Goal: Information Seeking & Learning: Learn about a topic

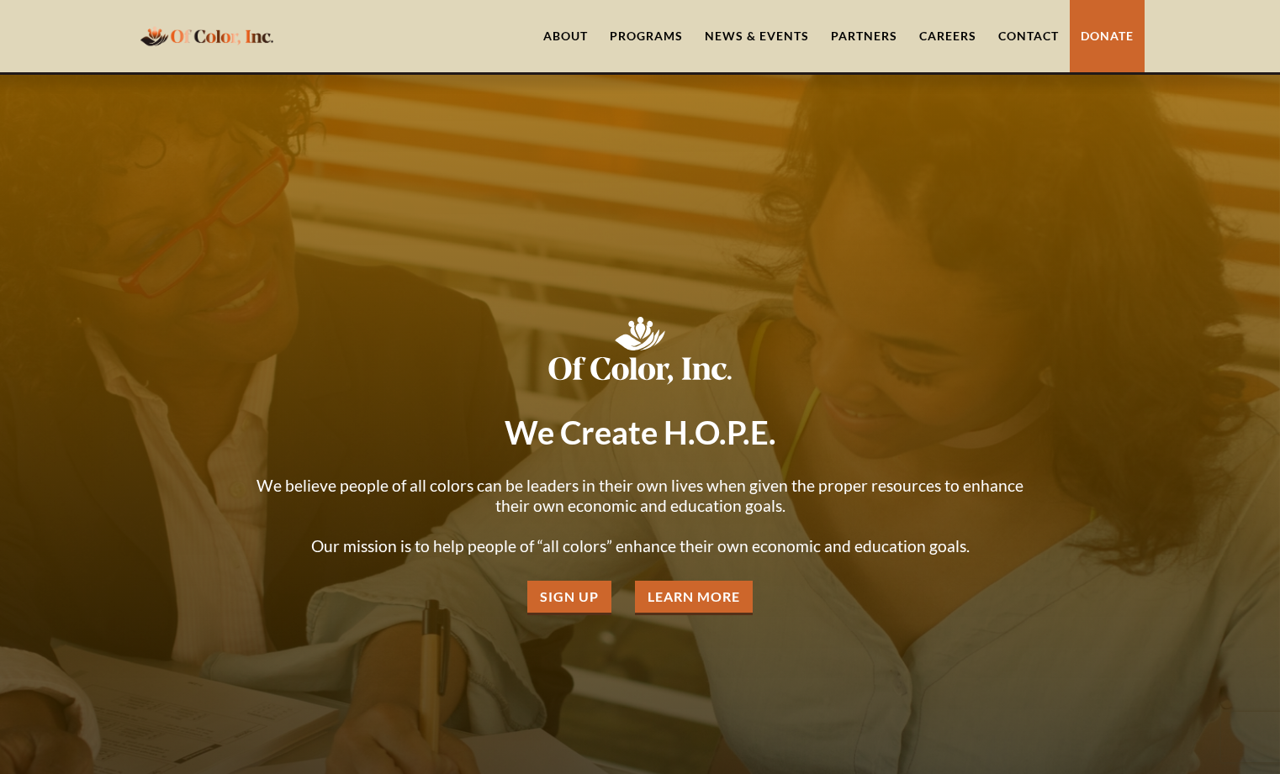
click at [573, 35] on link "About" at bounding box center [565, 36] width 66 height 72
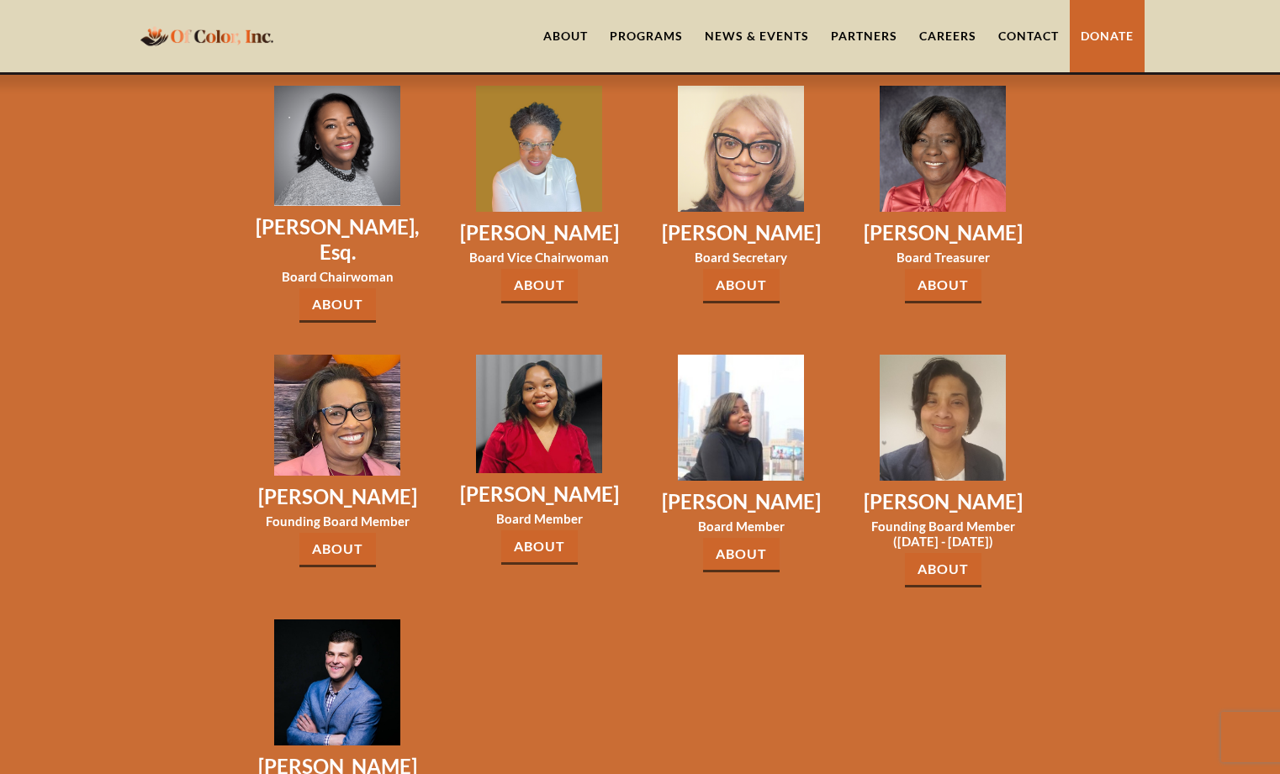
scroll to position [3179, 0]
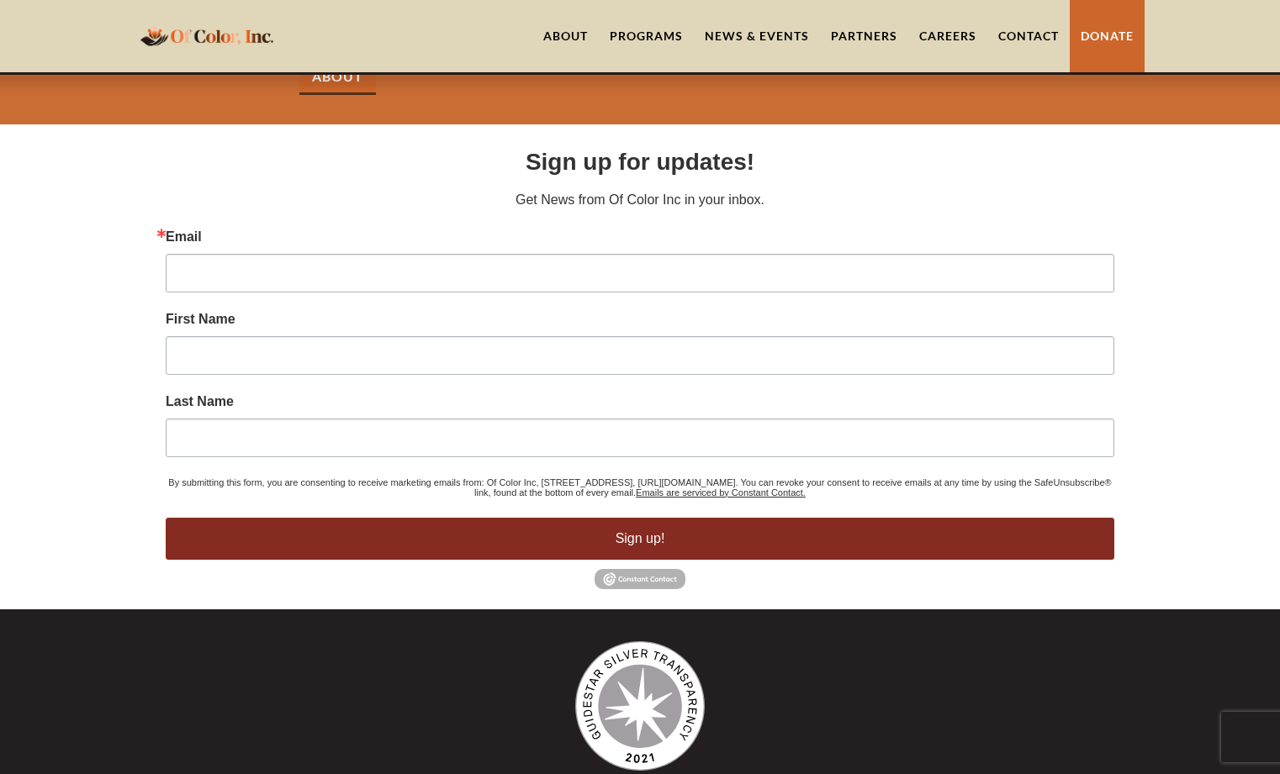
click at [640, 32] on div "Programs" at bounding box center [646, 36] width 73 height 17
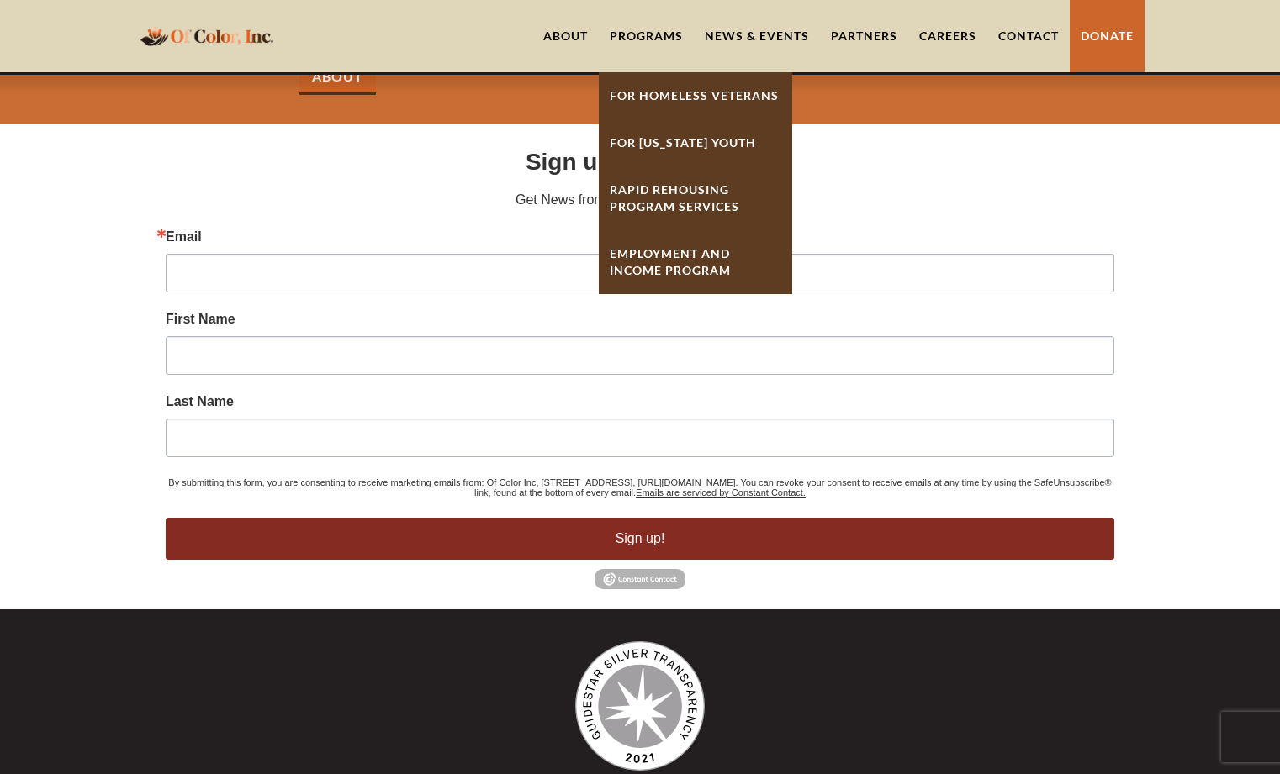
click at [693, 92] on link "For Homeless Veterans" at bounding box center [695, 95] width 193 height 47
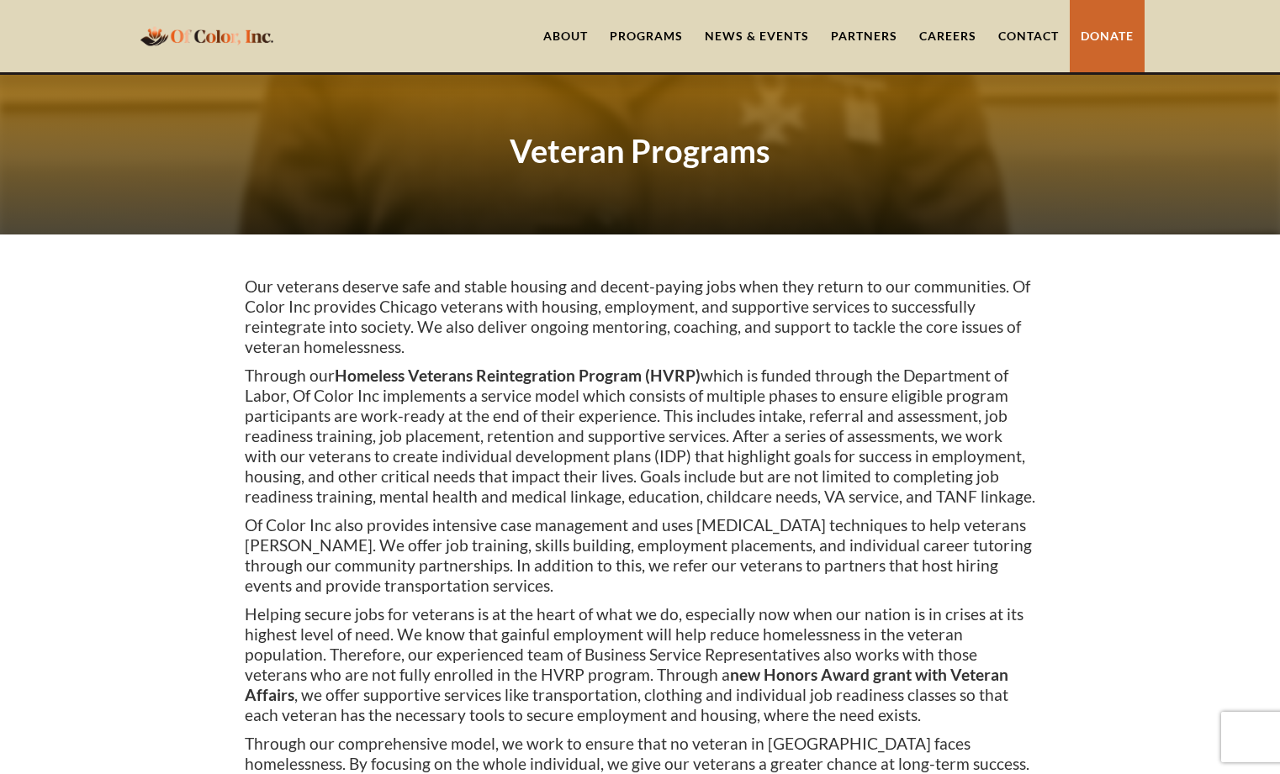
click at [882, 40] on link "Partners" at bounding box center [864, 36] width 88 height 72
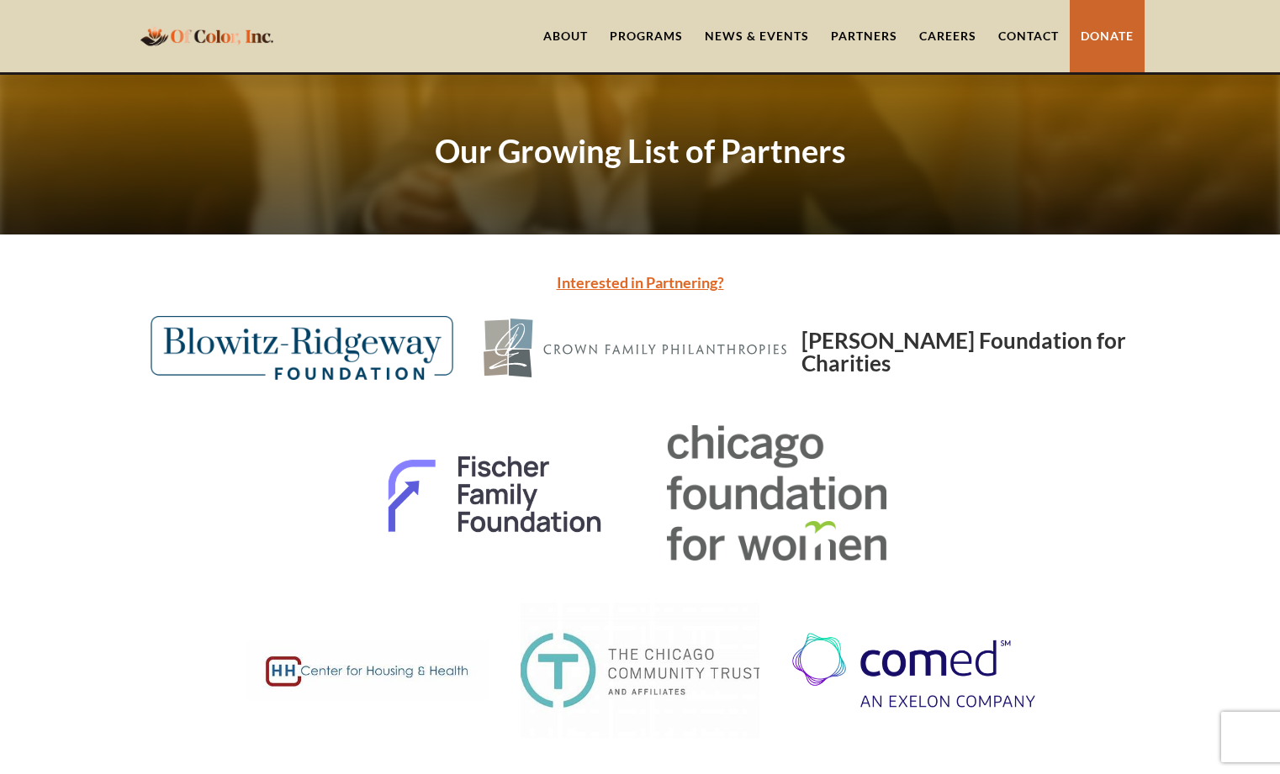
click at [789, 41] on link "News & Events" at bounding box center [757, 36] width 126 height 72
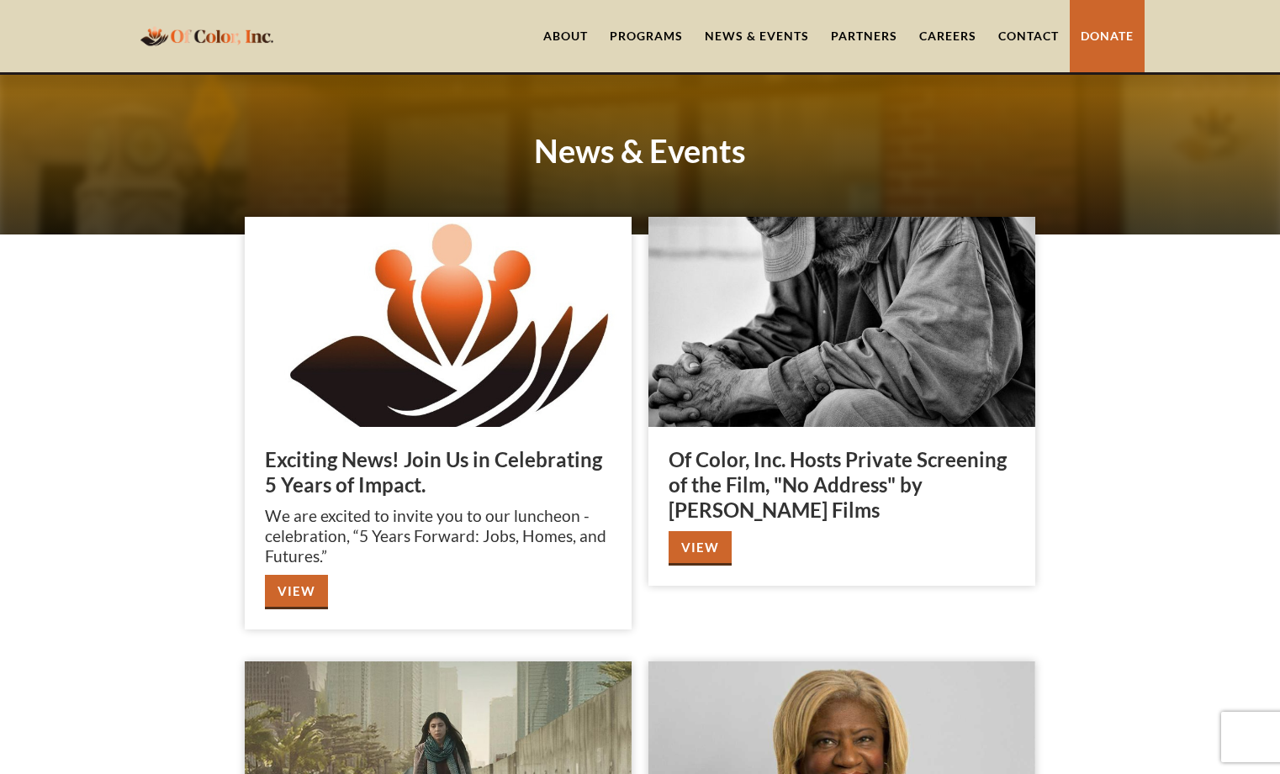
click at [504, 342] on img at bounding box center [438, 322] width 387 height 210
click at [296, 611] on div "Exciting News! Join Us in Celebrating 5 Years of Impact. We are excited to invi…" at bounding box center [438, 528] width 387 height 203
click at [304, 594] on link "View" at bounding box center [296, 592] width 63 height 34
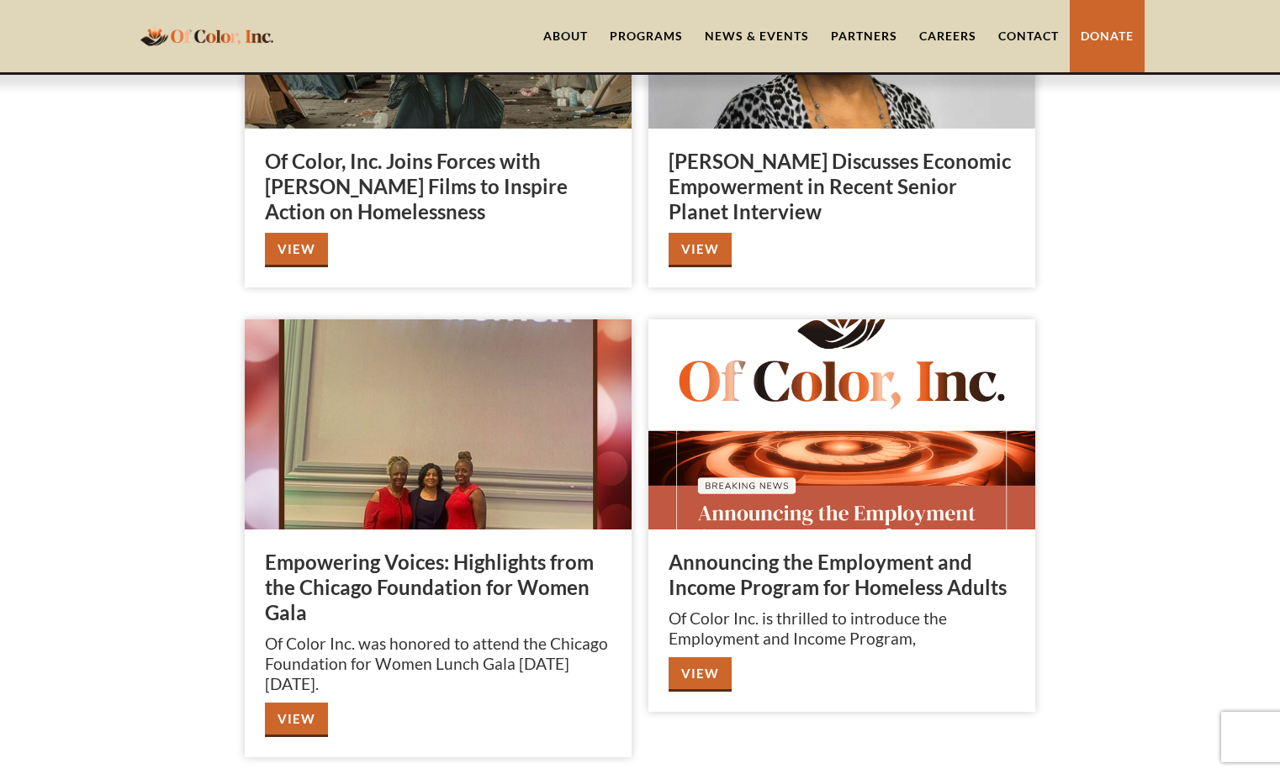
scroll to position [757, 0]
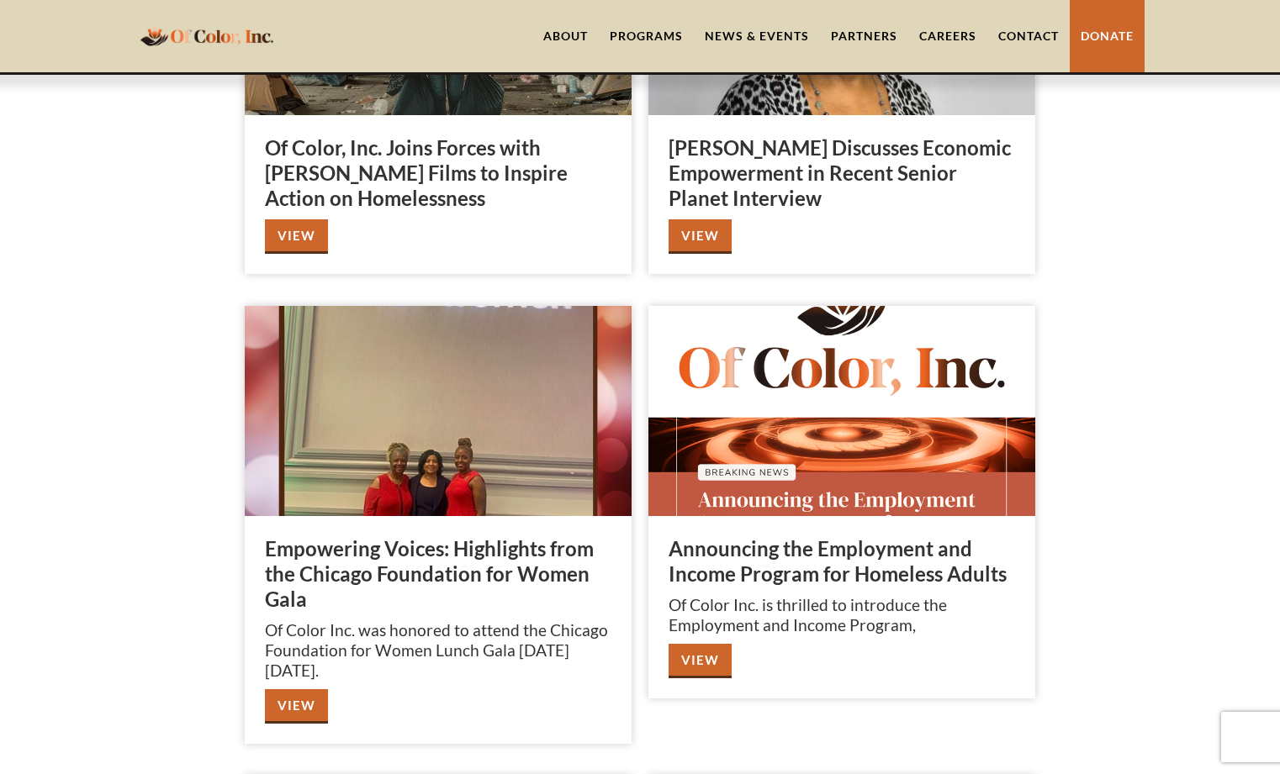
click at [704, 666] on link "View" at bounding box center [699, 661] width 63 height 34
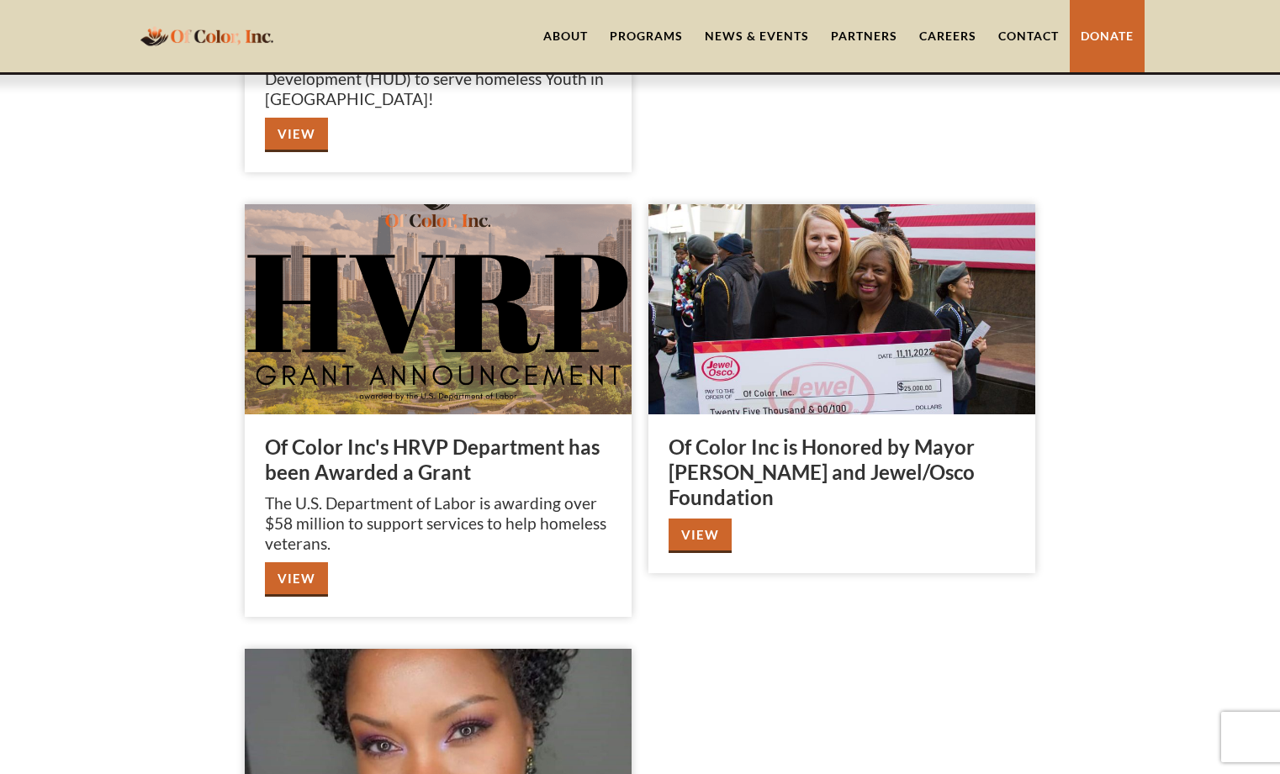
scroll to position [2859, 0]
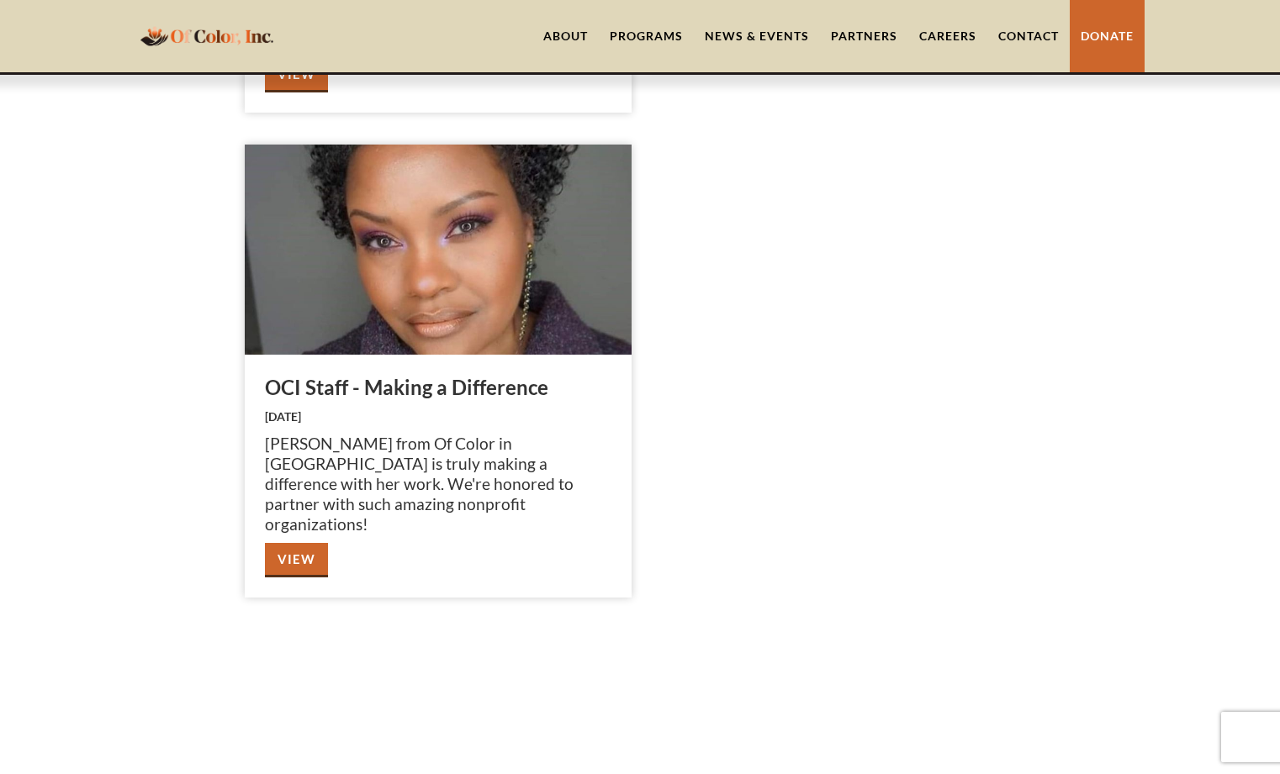
click at [668, 34] on div "Programs" at bounding box center [646, 36] width 73 height 17
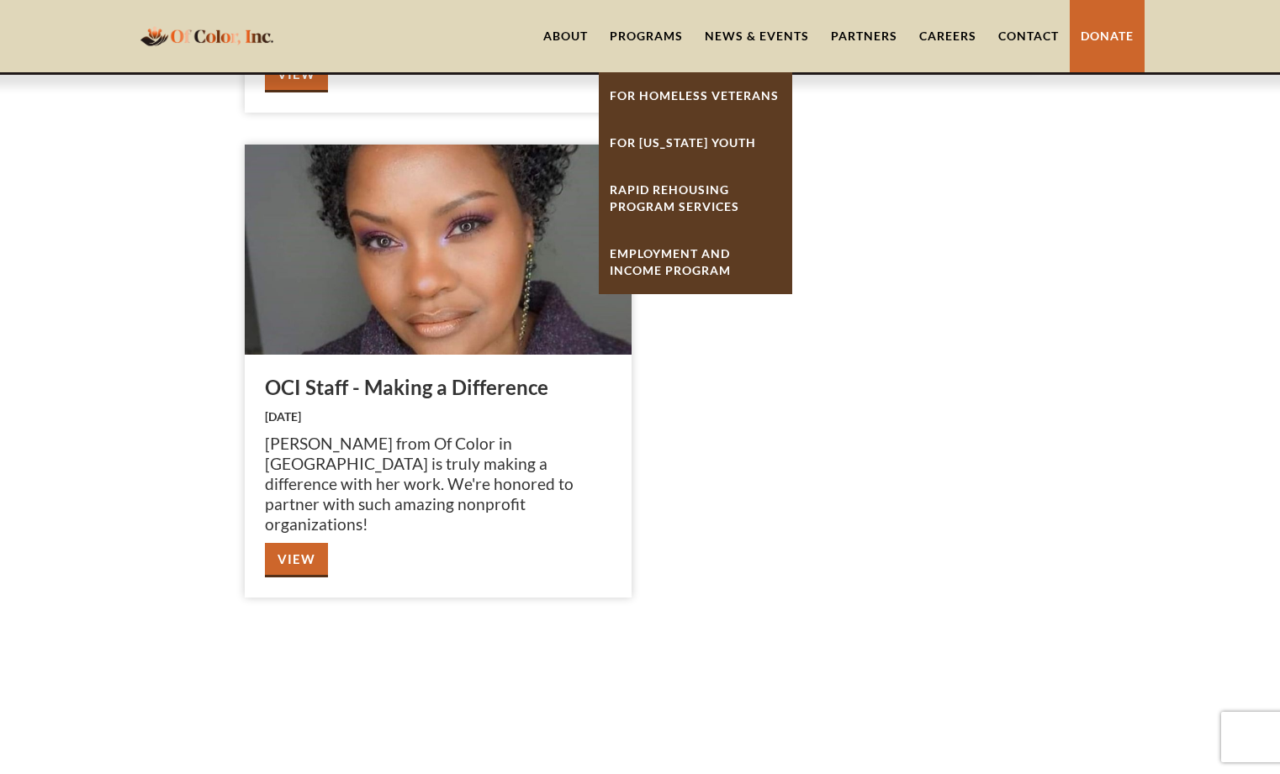
click at [702, 88] on link "For Homeless Veterans" at bounding box center [695, 95] width 193 height 47
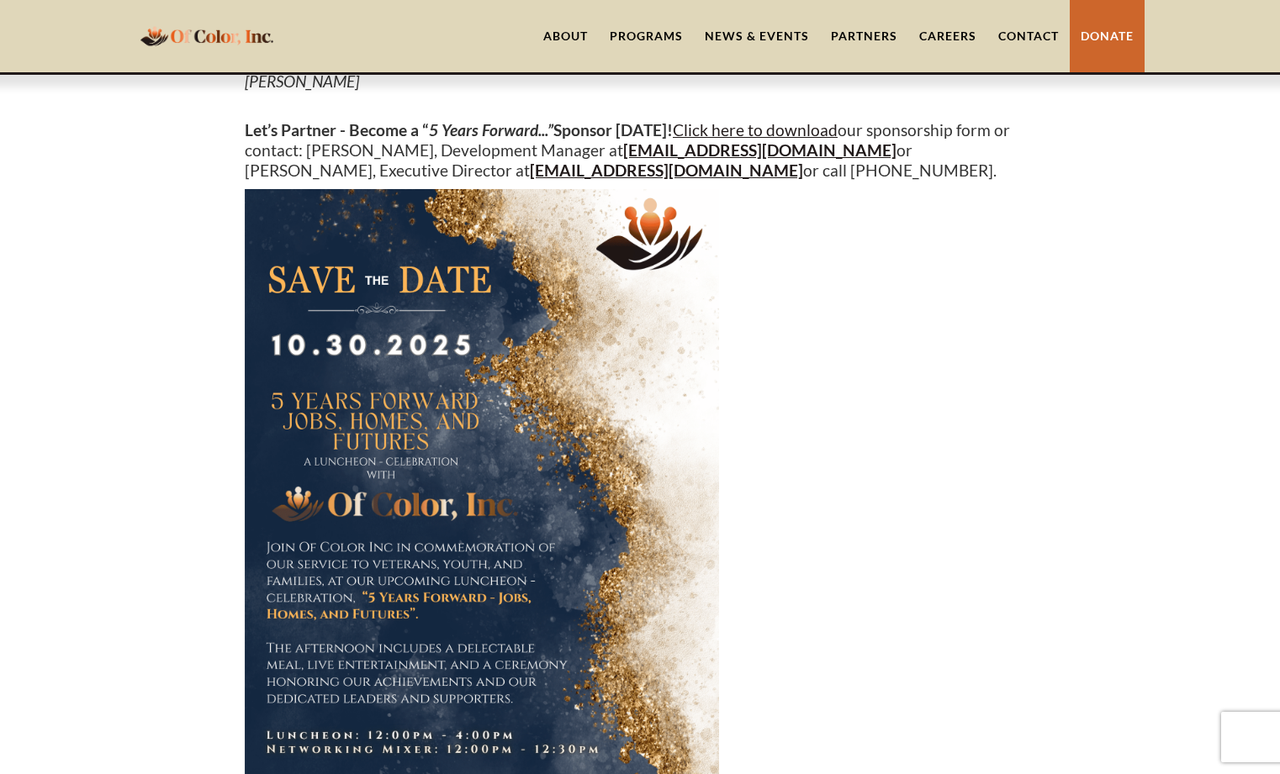
scroll to position [287, 0]
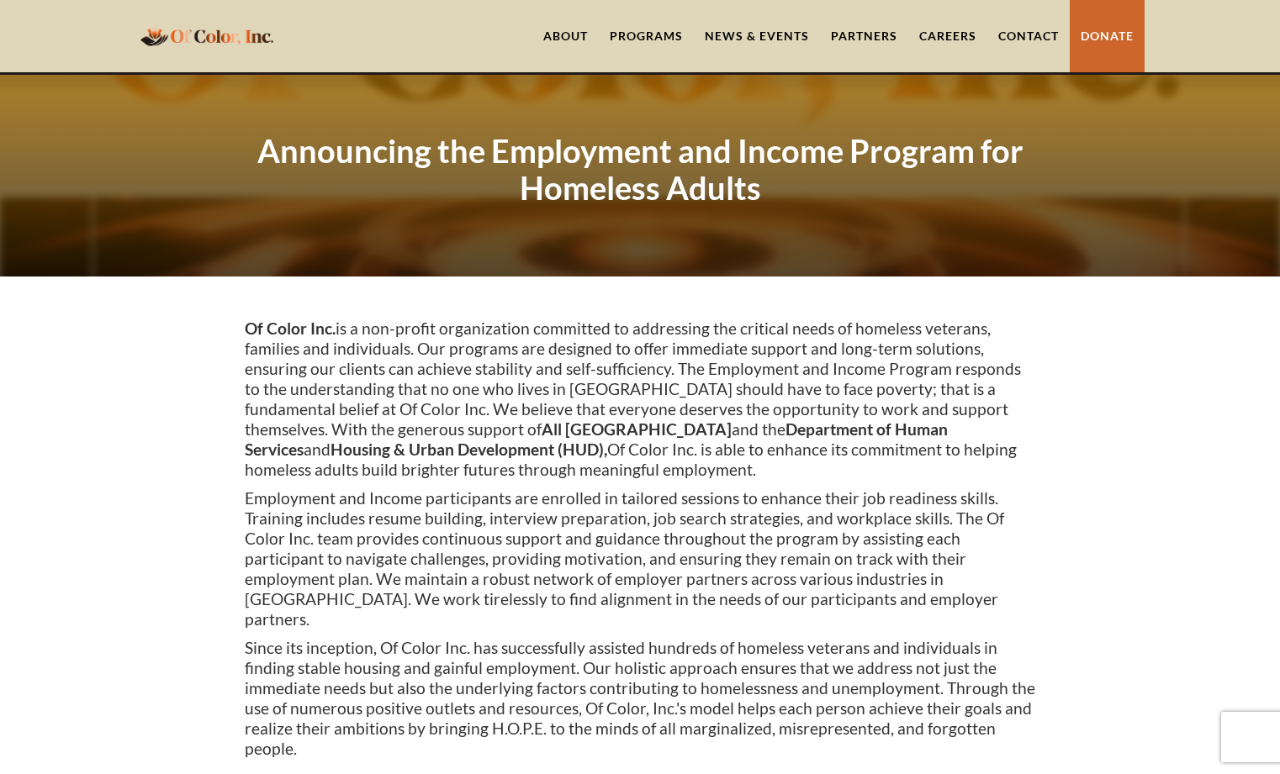
scroll to position [589, 0]
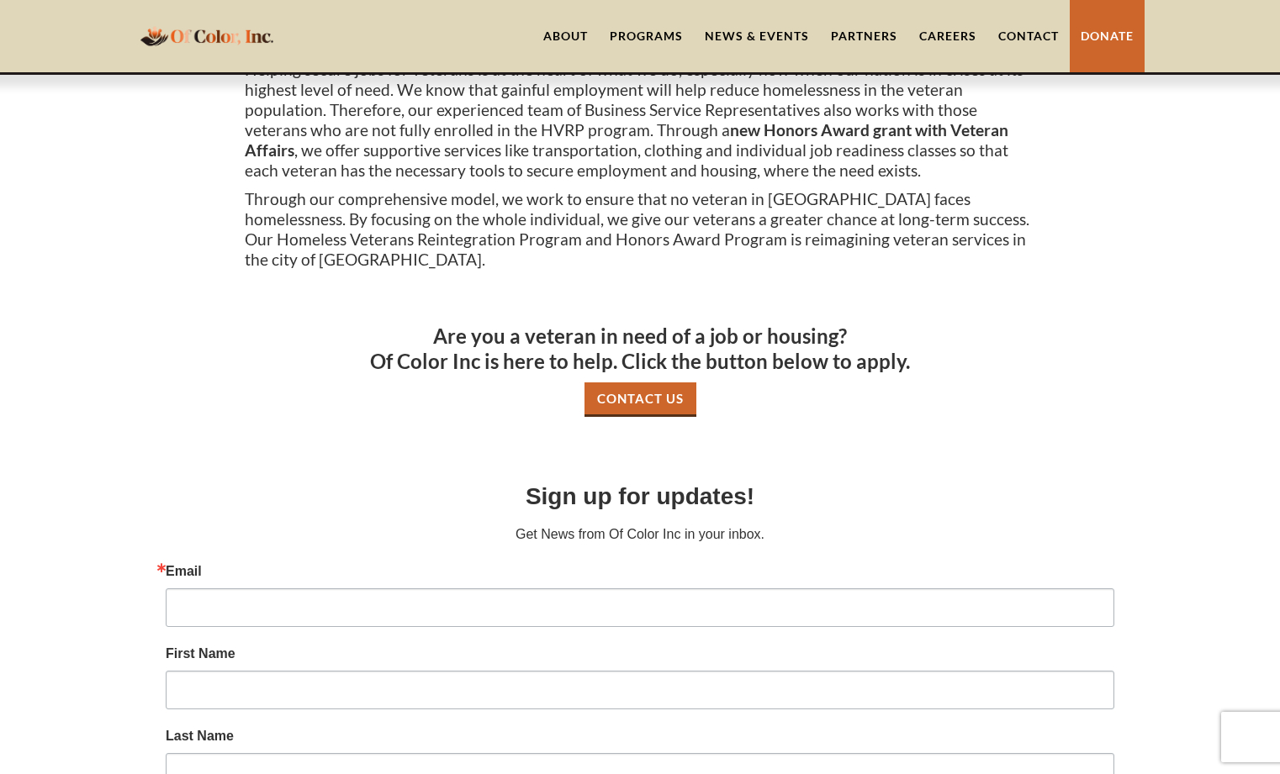
scroll to position [589, 0]
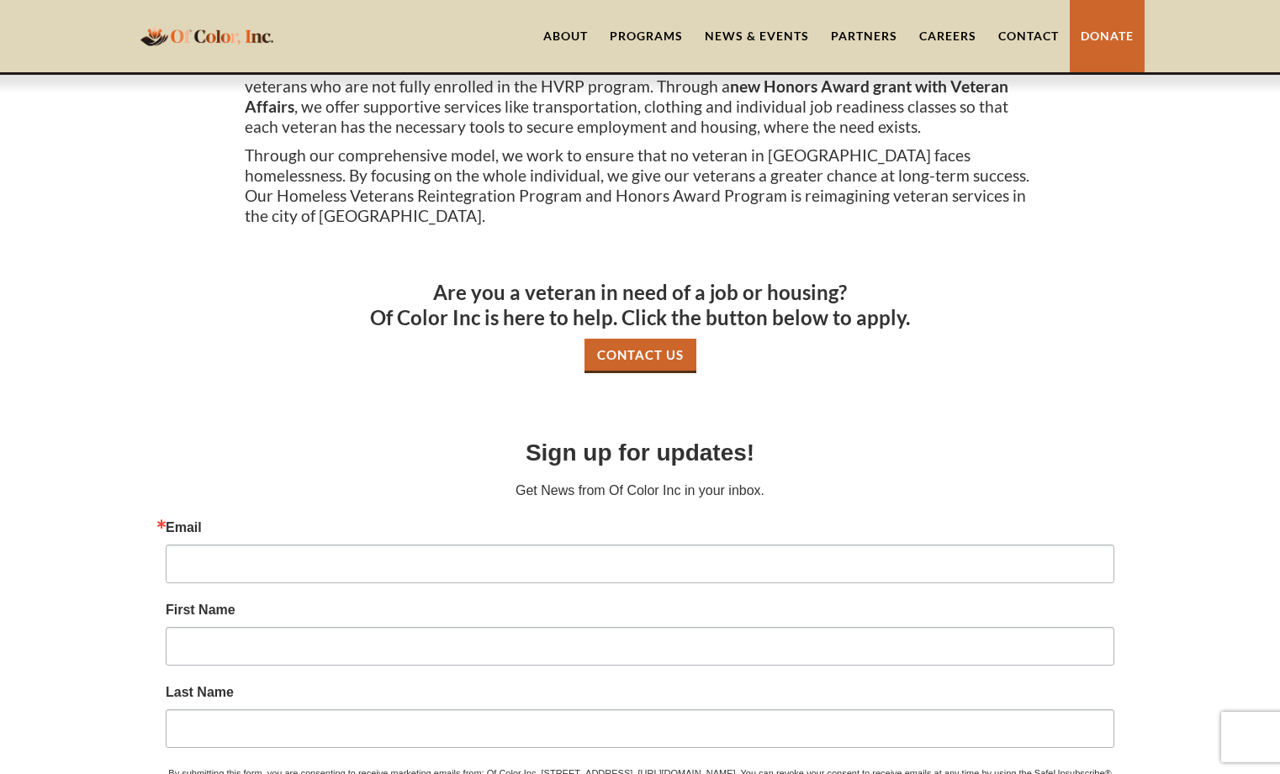
click at [747, 36] on link "News & Events" at bounding box center [757, 36] width 126 height 72
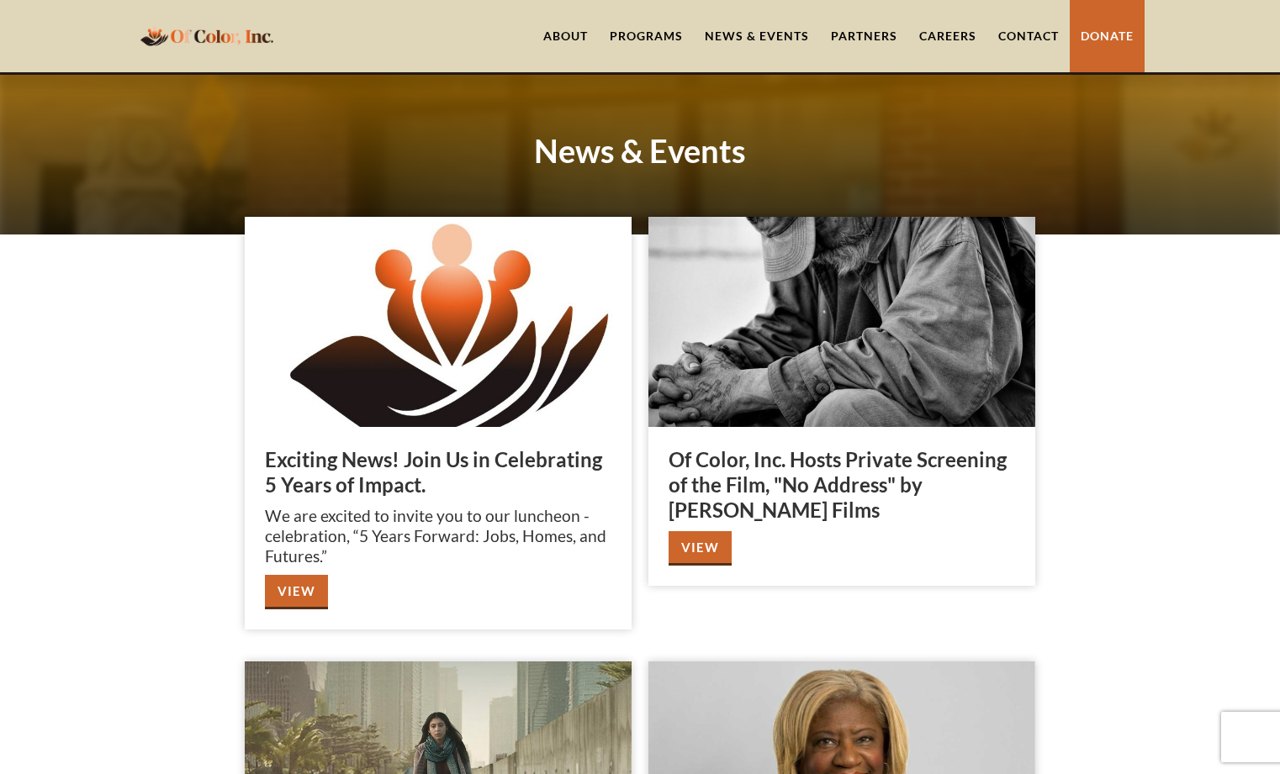
click at [1026, 44] on link "Contact" at bounding box center [1028, 36] width 82 height 72
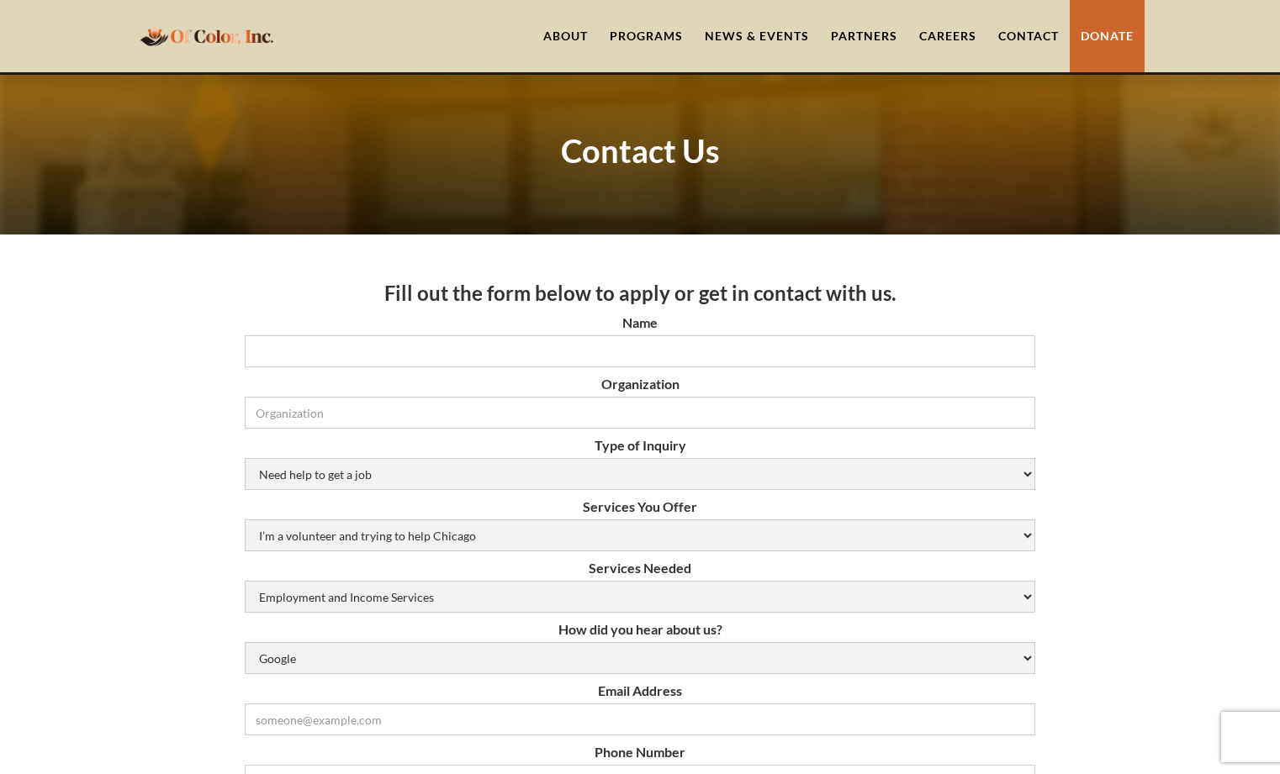
click at [570, 33] on link "About" at bounding box center [565, 36] width 66 height 72
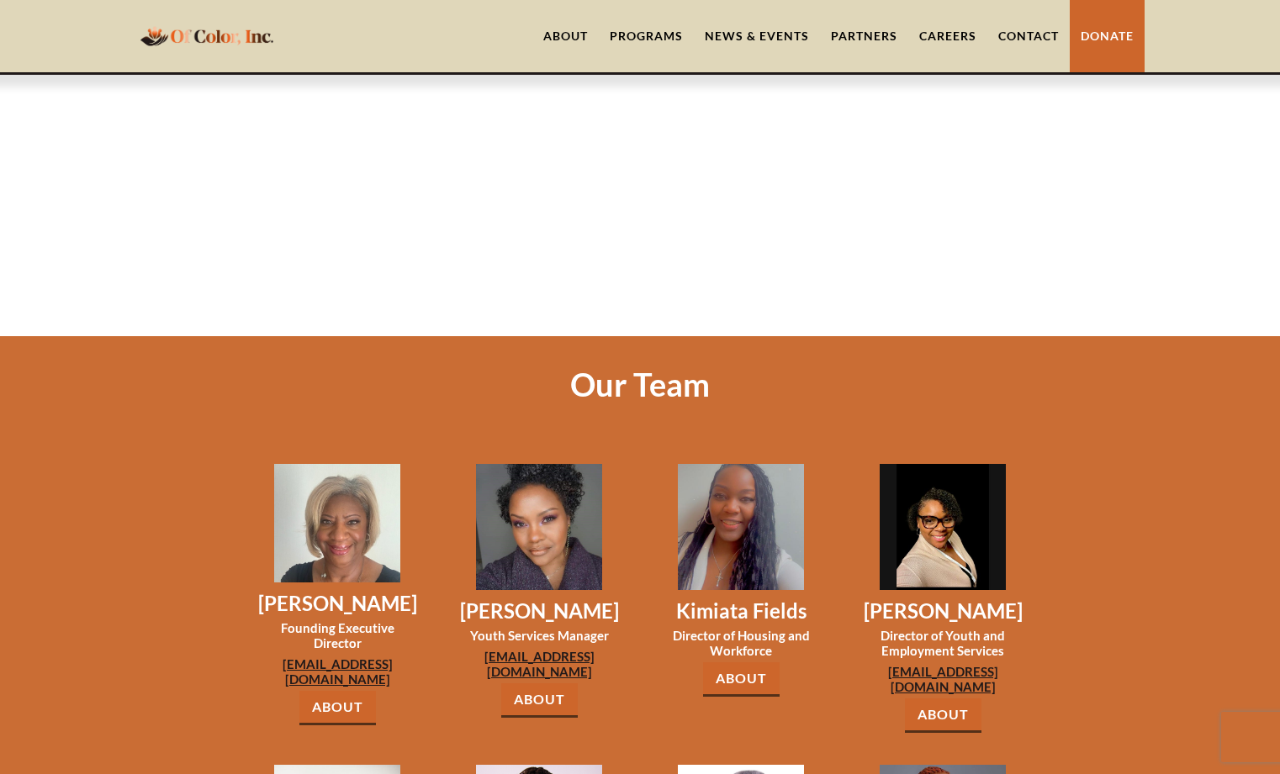
scroll to position [1261, 0]
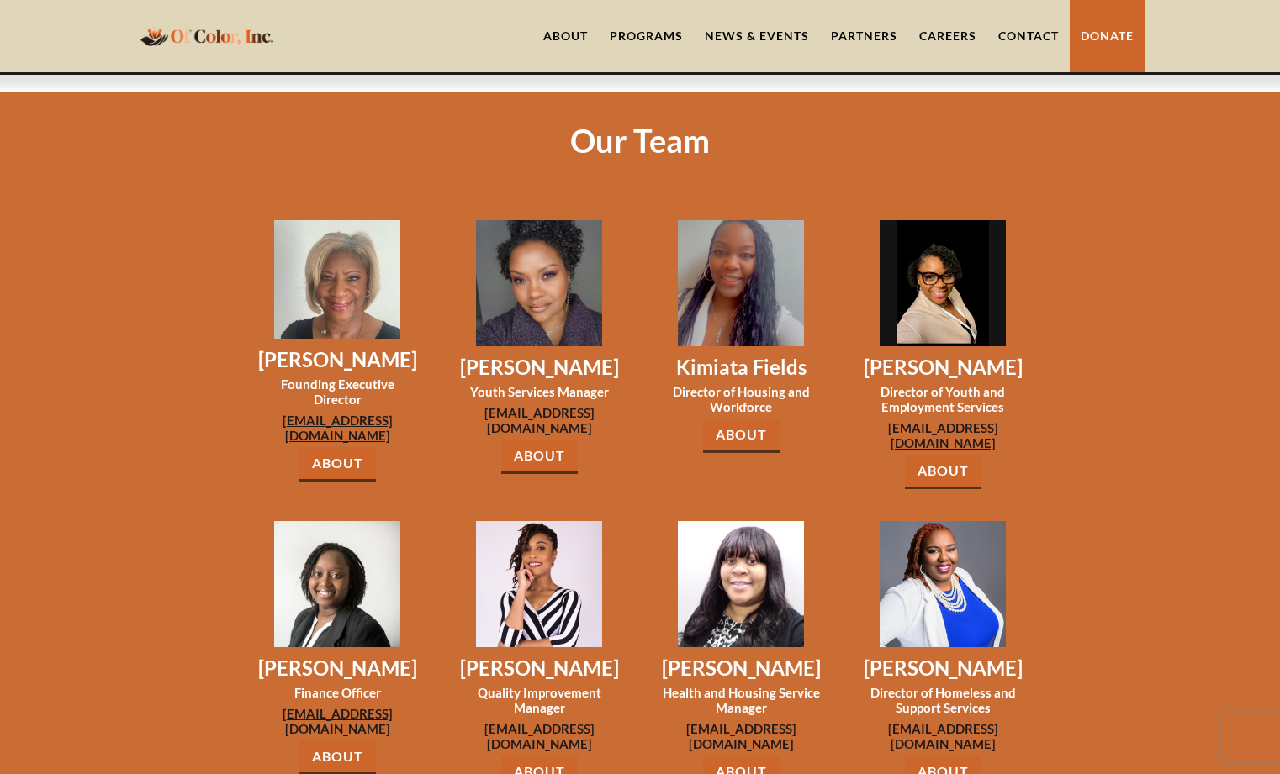
click at [350, 447] on link "About" at bounding box center [337, 464] width 77 height 34
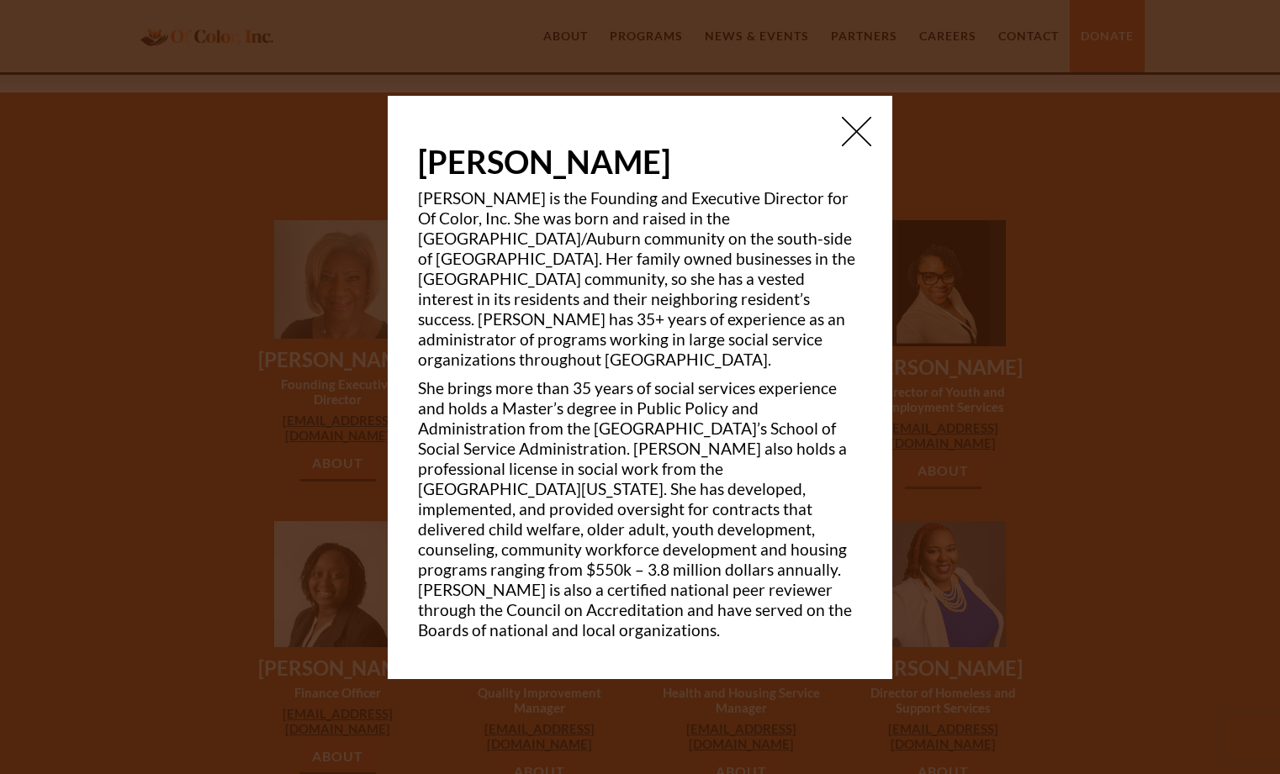
click at [864, 146] on img at bounding box center [856, 131] width 29 height 29
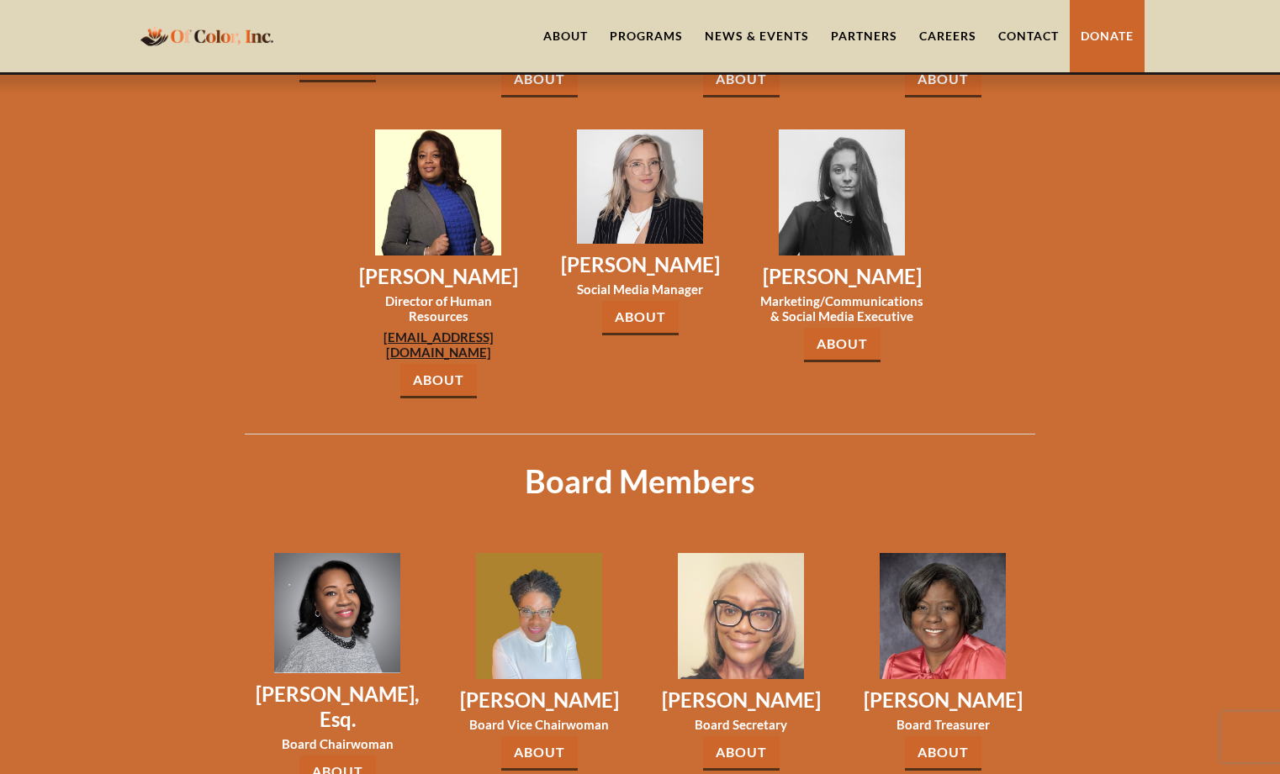
scroll to position [1598, 0]
